Goal: Task Accomplishment & Management: Complete application form

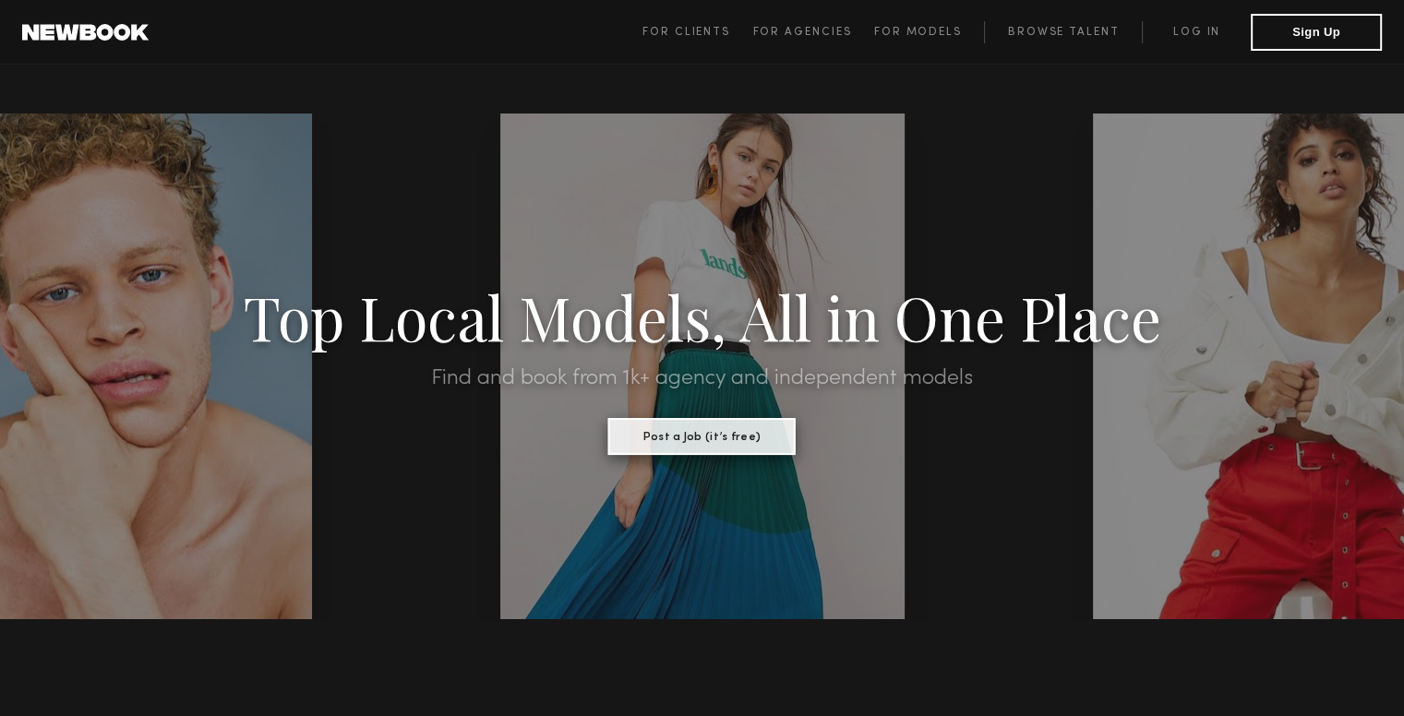
click at [643, 429] on button "Post a Job (it’s free)" at bounding box center [701, 436] width 187 height 37
click at [1326, 31] on button "Sign Up" at bounding box center [1316, 31] width 131 height 37
click at [672, 43] on span "For Clients For Agencies For Models Browse Talent Log in Sign Up" at bounding box center [1012, 32] width 739 height 37
click at [713, 32] on span "For Clients" at bounding box center [687, 32] width 88 height 11
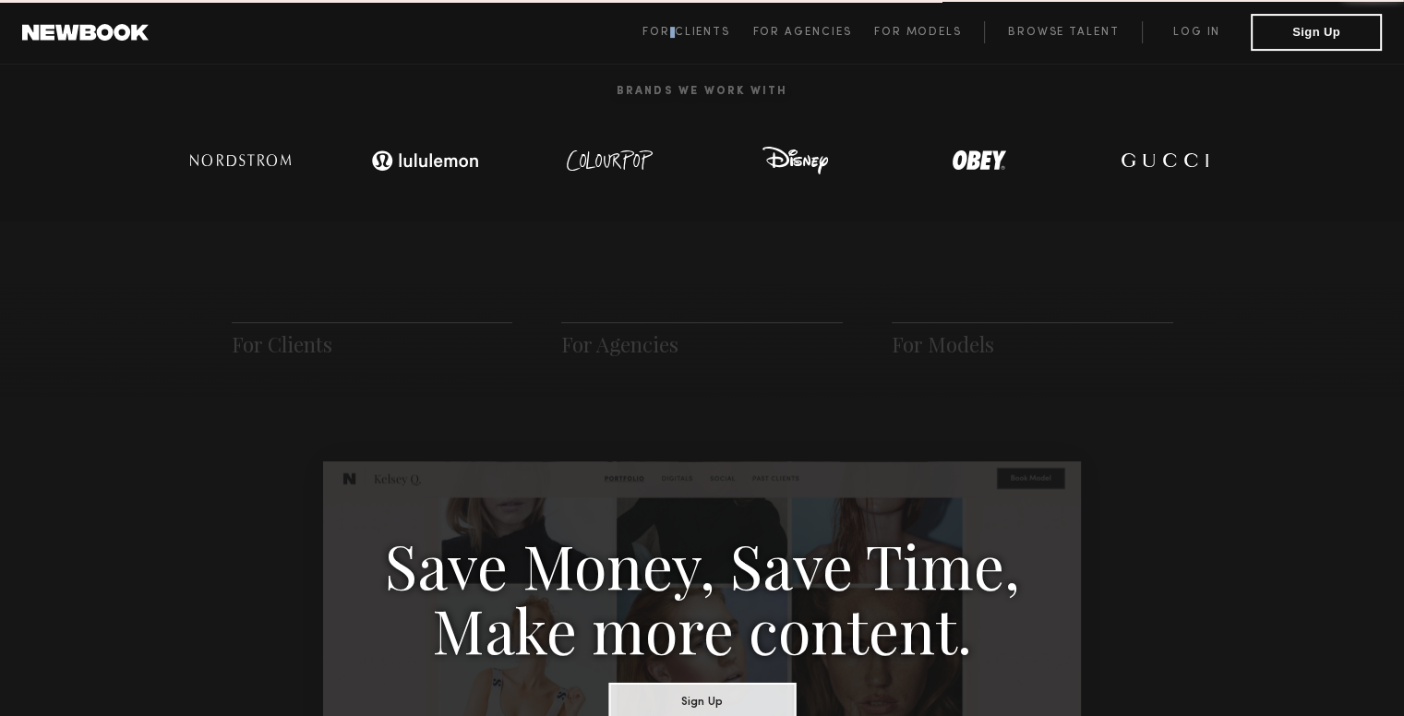
scroll to position [921, 0]
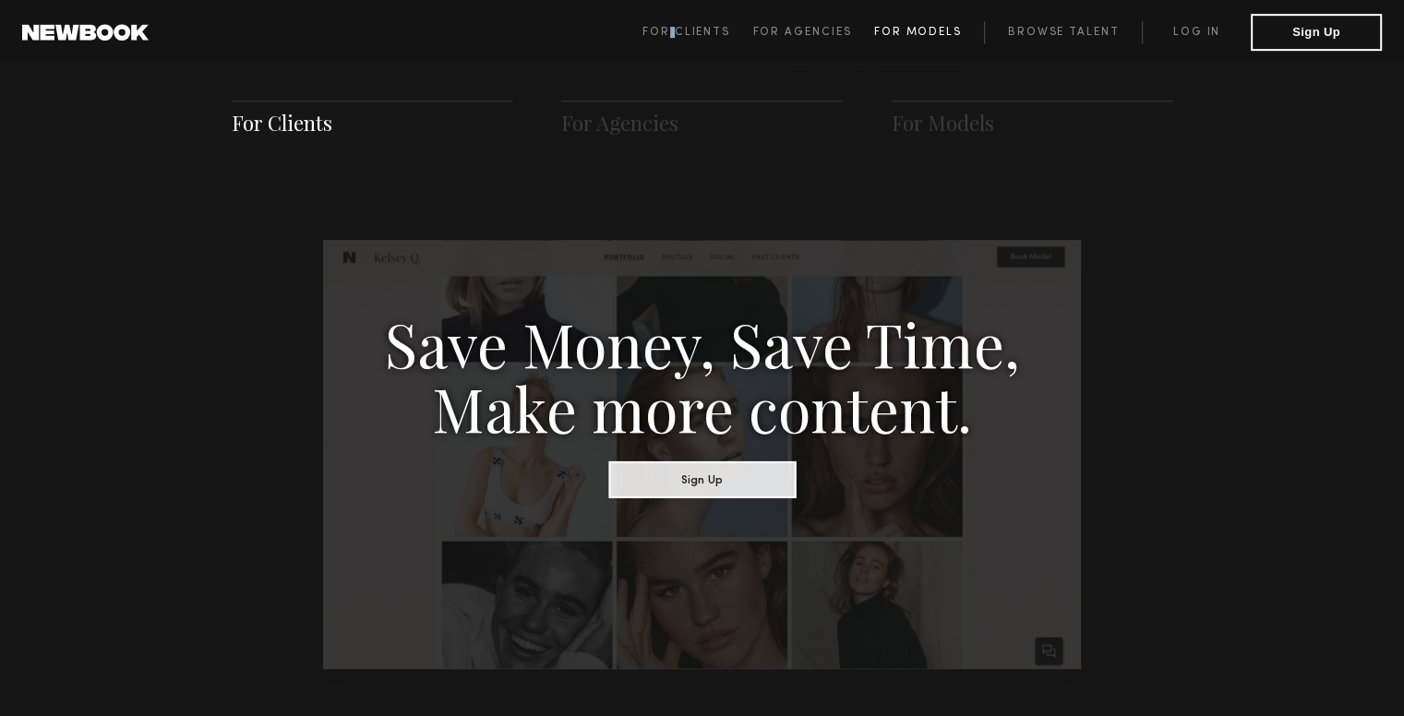
click at [893, 38] on span "For Models" at bounding box center [918, 32] width 88 height 11
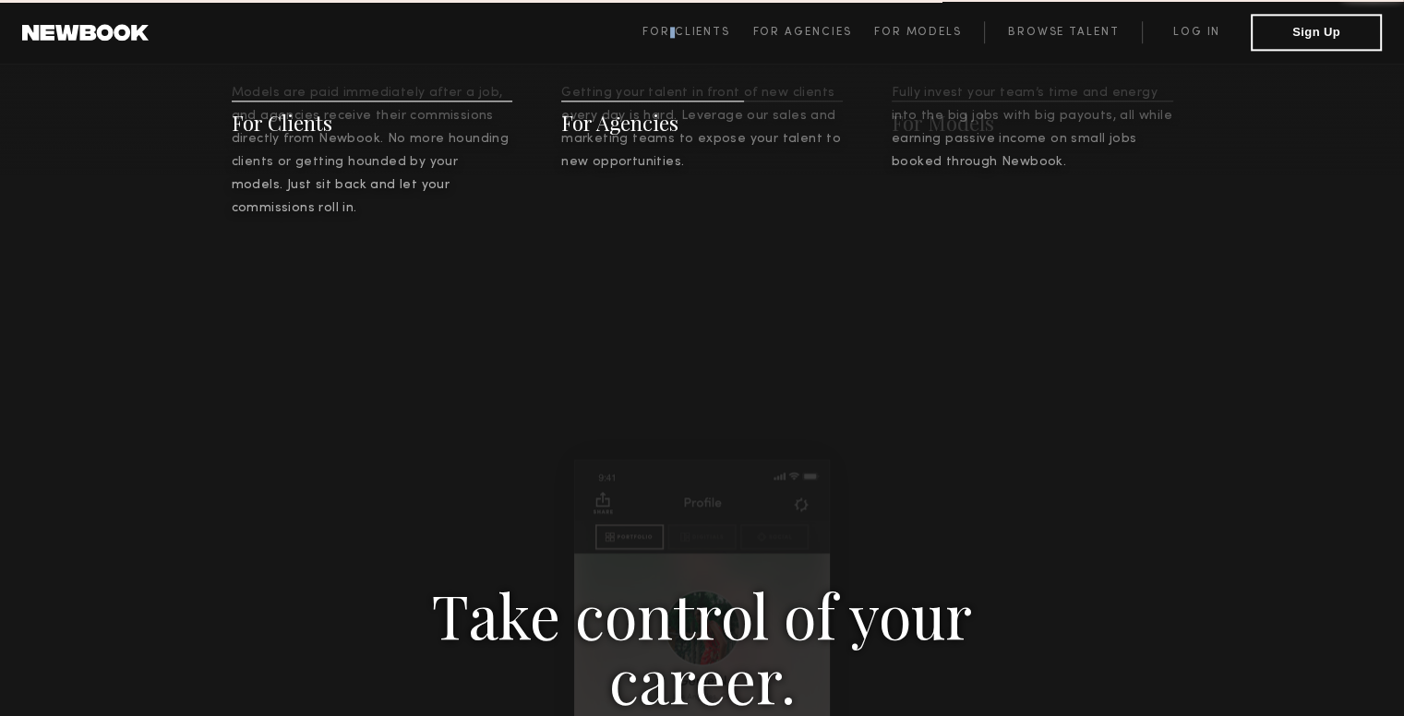
scroll to position [2656, 0]
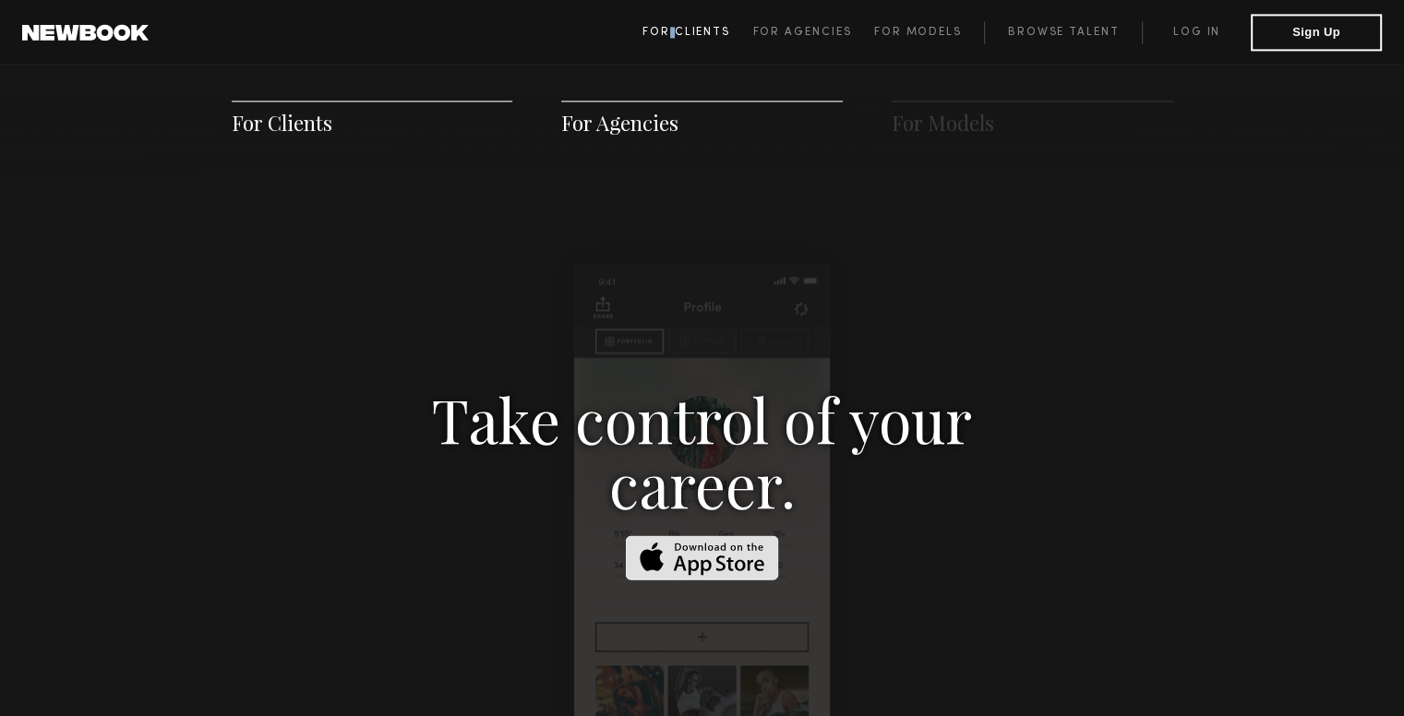
click at [721, 23] on link "For Clients" at bounding box center [698, 32] width 110 height 22
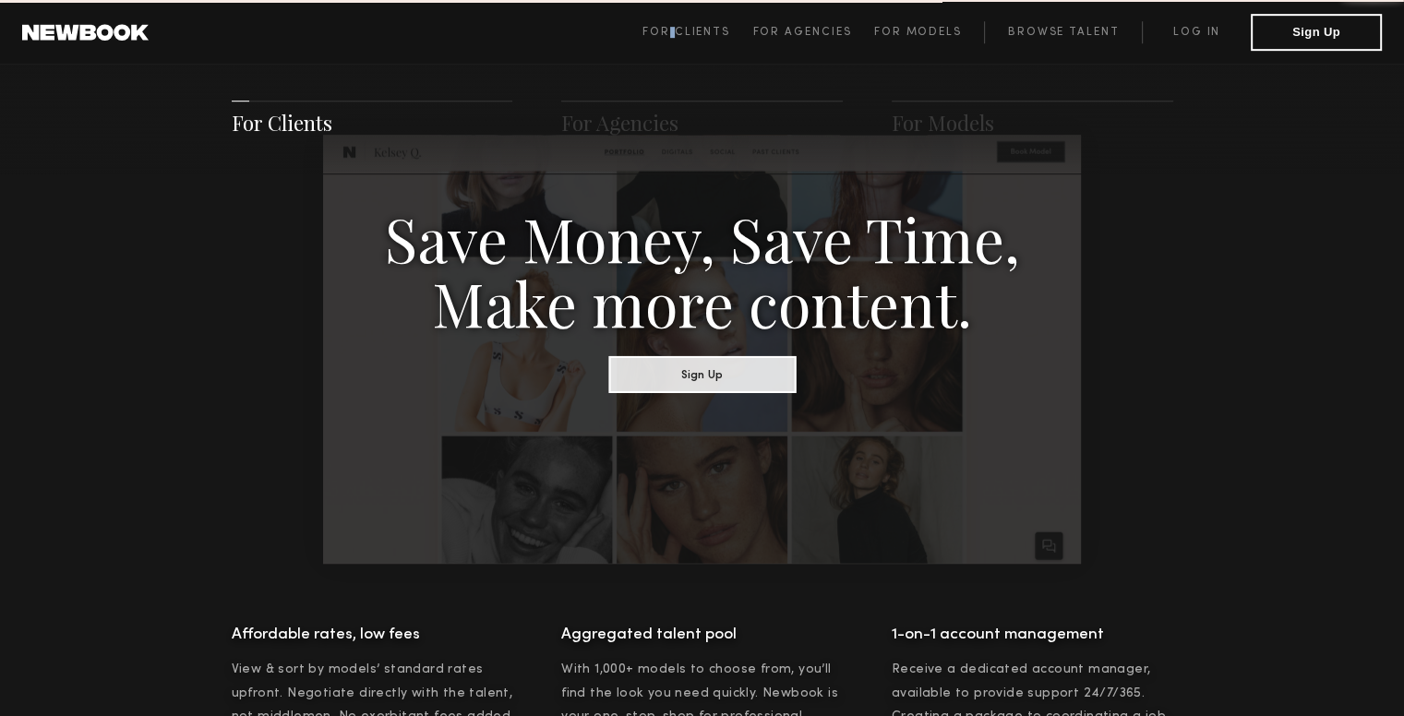
scroll to position [921, 0]
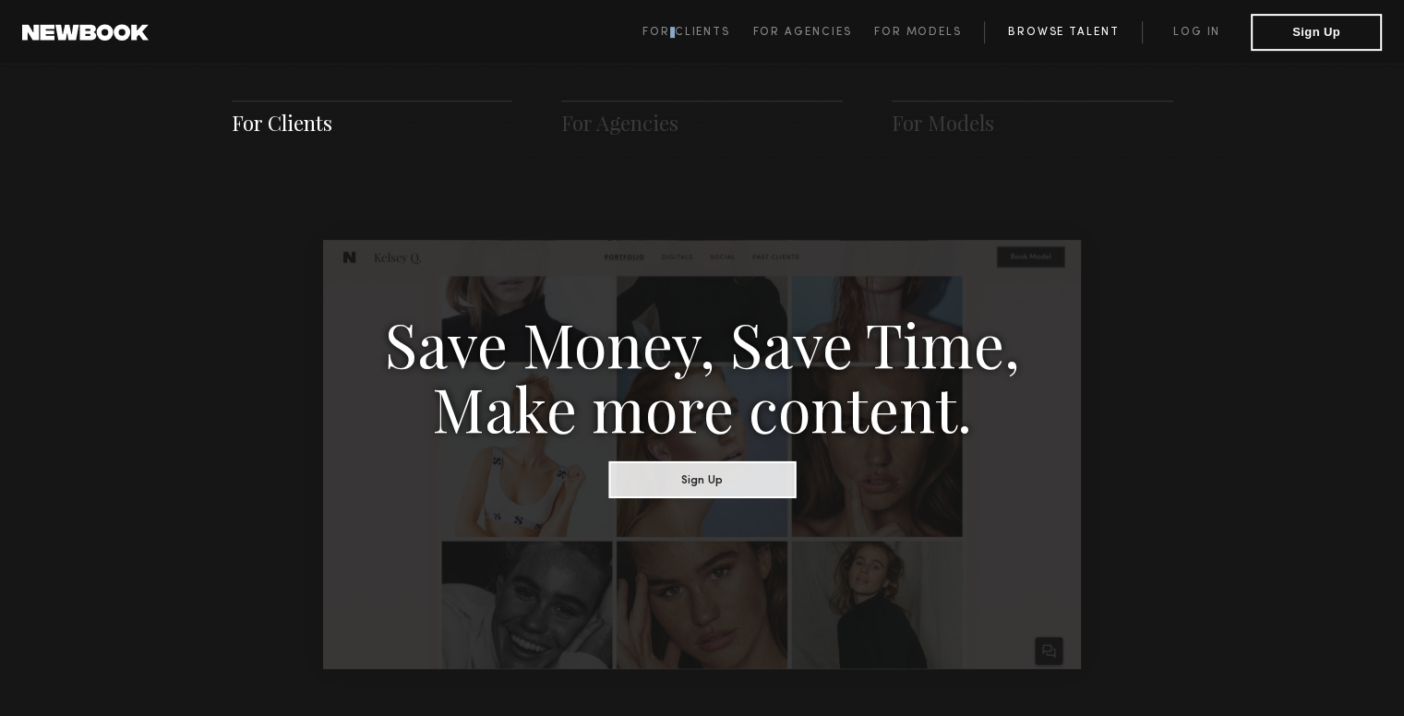
click at [1048, 27] on link "Browse Talent" at bounding box center [1063, 32] width 158 height 22
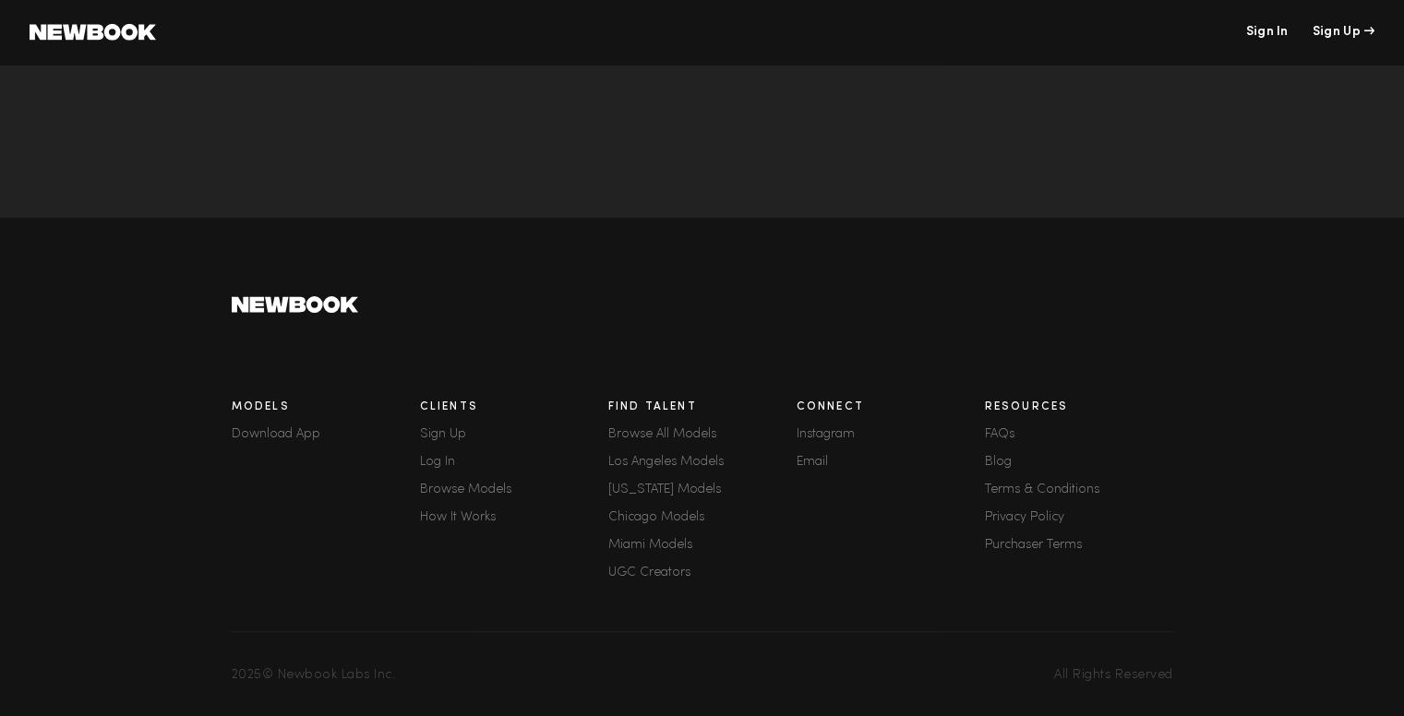
scroll to position [406, 0]
